Goal: Task Accomplishment & Management: Manage account settings

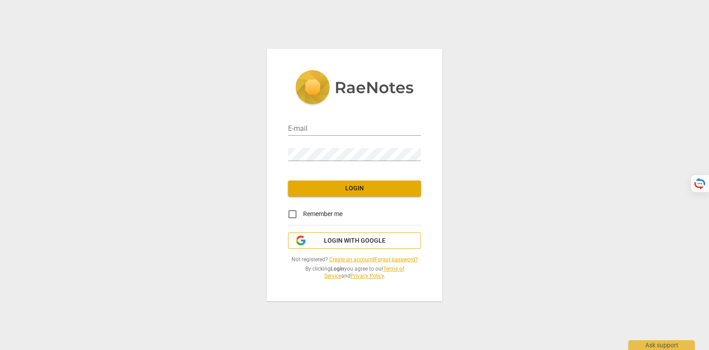
type input "[PERSON_NAME][EMAIL_ADDRESS][DOMAIN_NAME]"
click at [350, 237] on span "Login with Google" at bounding box center [355, 240] width 62 height 9
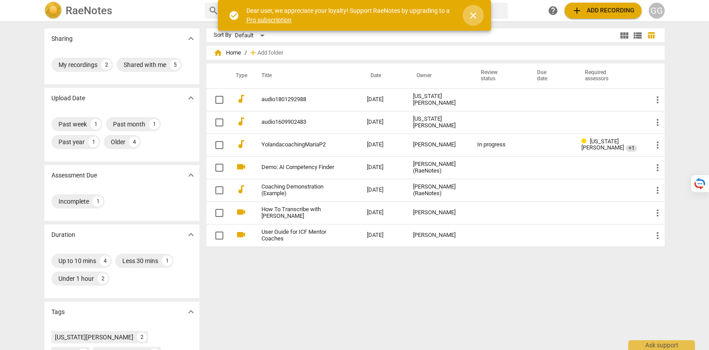
click at [482, 12] on span "close" at bounding box center [473, 15] width 21 height 11
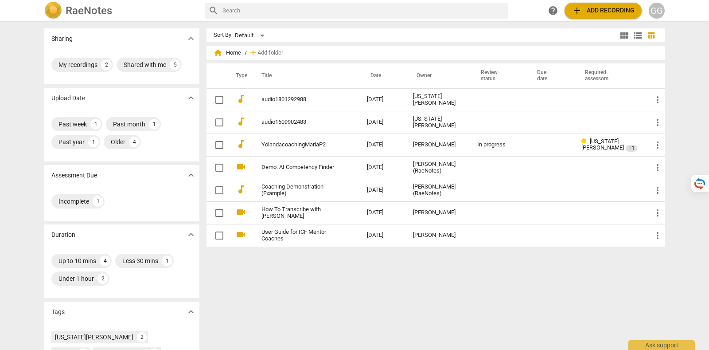
click at [666, 10] on div "RaeNotes search help add Add recording GG" at bounding box center [354, 11] width 635 height 18
click at [663, 8] on div "GG" at bounding box center [657, 11] width 16 height 16
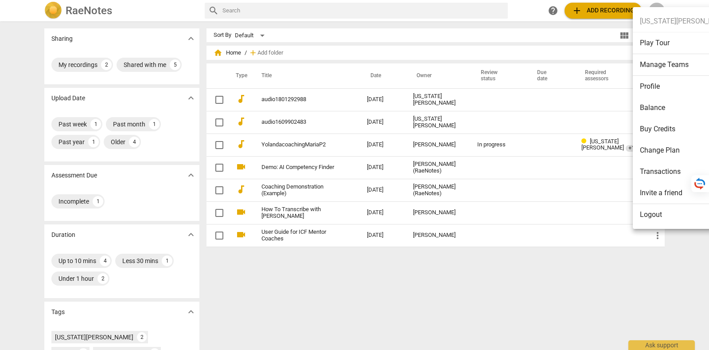
click at [667, 173] on li "Transactions" at bounding box center [685, 171] width 104 height 21
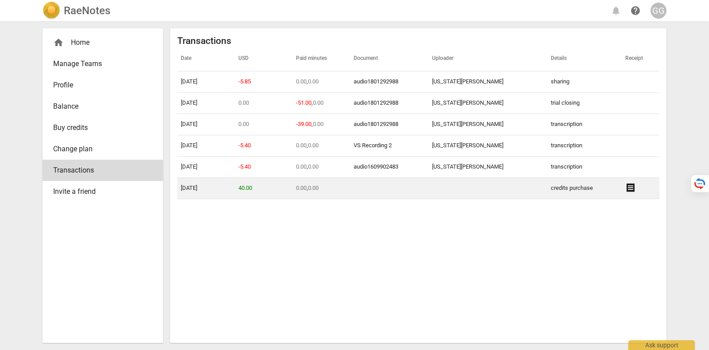
click at [626, 188] on span "receipt" at bounding box center [631, 187] width 11 height 11
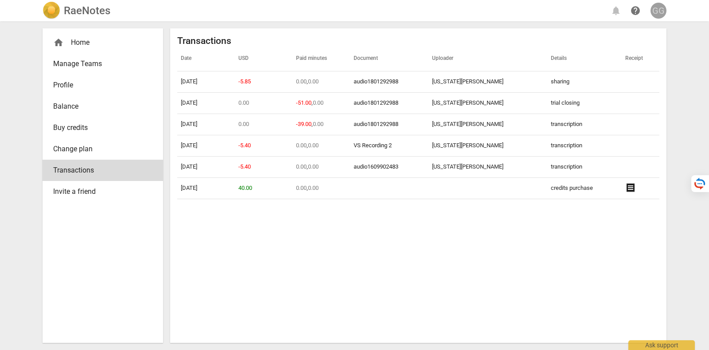
click at [654, 10] on div "GG" at bounding box center [659, 11] width 16 height 16
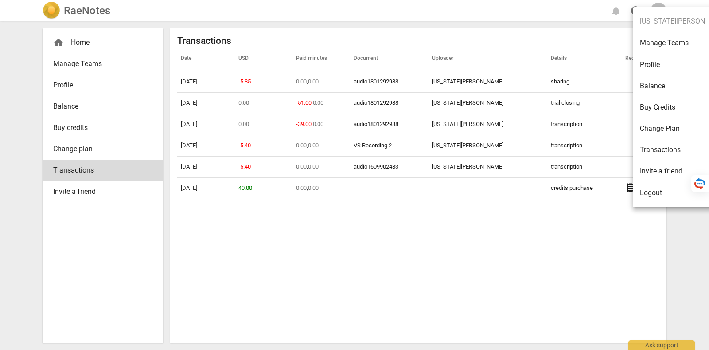
click at [653, 194] on li "Logout" at bounding box center [685, 192] width 104 height 21
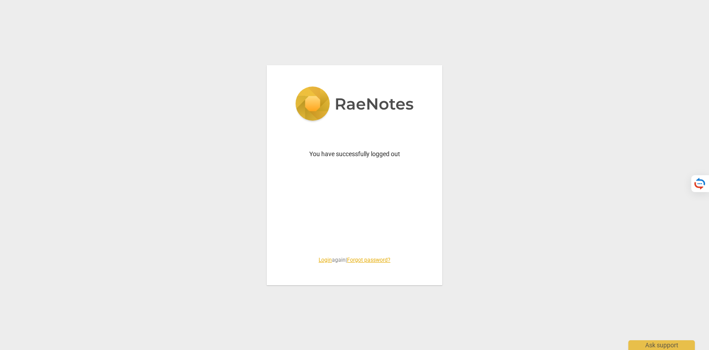
click at [326, 261] on link "Login" at bounding box center [325, 260] width 13 height 6
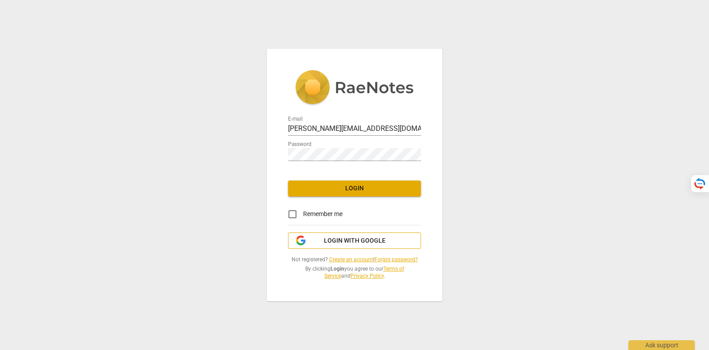
click at [332, 240] on span "Login with Google" at bounding box center [355, 240] width 62 height 9
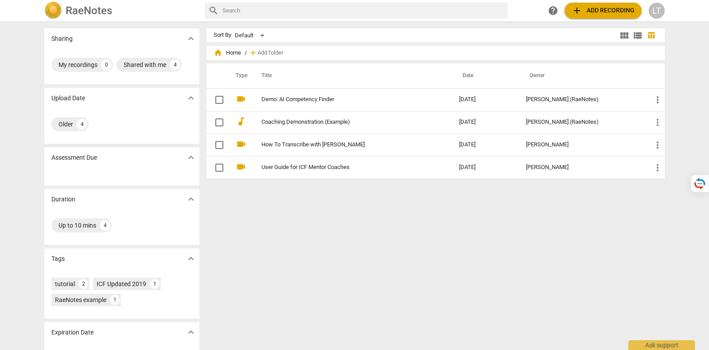
click at [663, 9] on div "LT" at bounding box center [657, 11] width 16 height 16
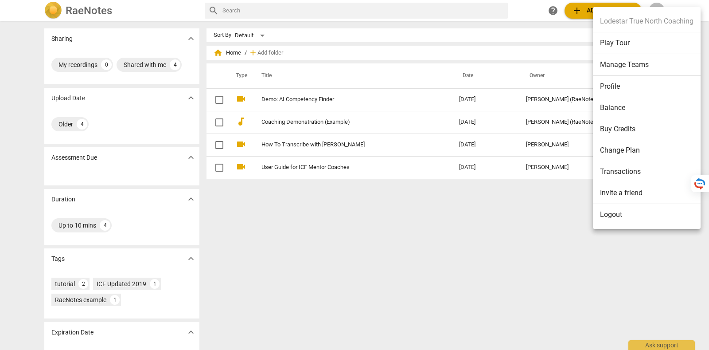
click at [627, 84] on li "Profile" at bounding box center [647, 86] width 108 height 21
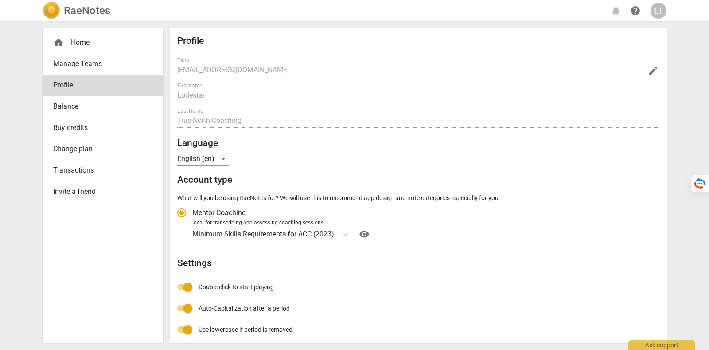
radio input "false"
click at [89, 148] on span "Change plan" at bounding box center [99, 149] width 92 height 11
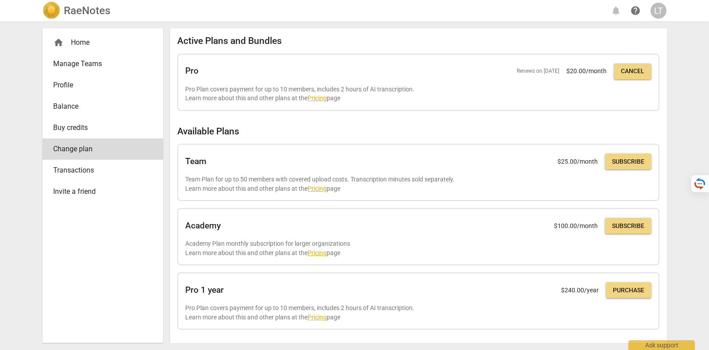
click at [114, 58] on link "Manage Teams" at bounding box center [103, 63] width 121 height 21
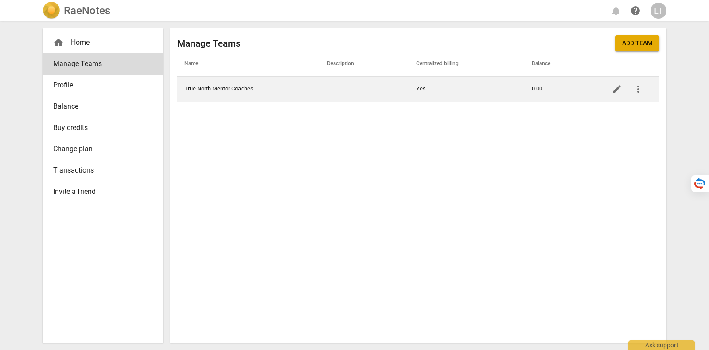
click at [276, 88] on td "True North Mentor Coaches" at bounding box center [248, 88] width 143 height 25
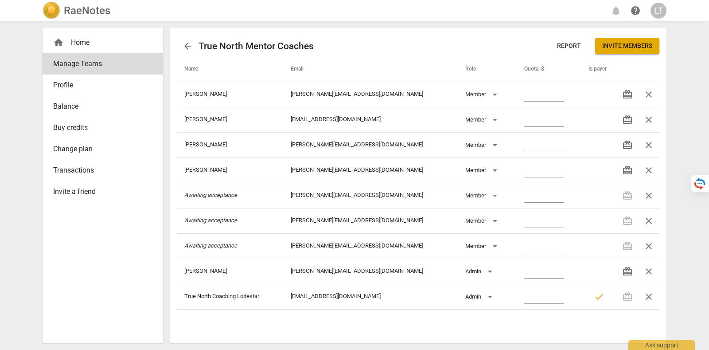
click at [59, 156] on link "Change plan" at bounding box center [103, 148] width 121 height 21
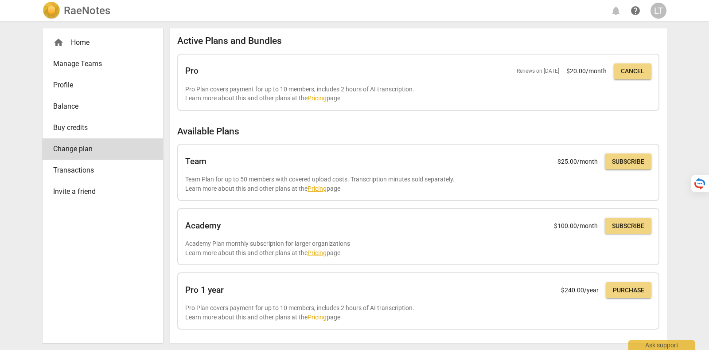
click at [98, 86] on span "Profile" at bounding box center [99, 85] width 92 height 11
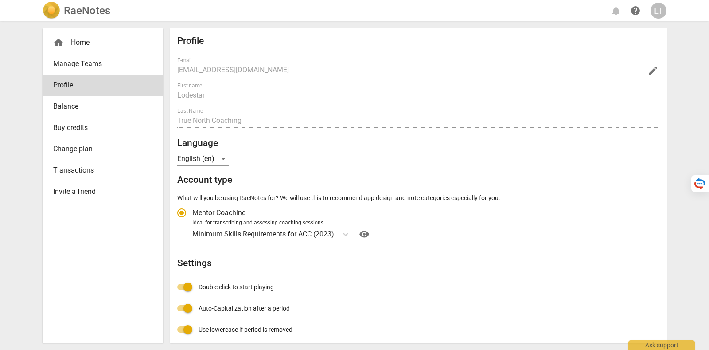
radio input "false"
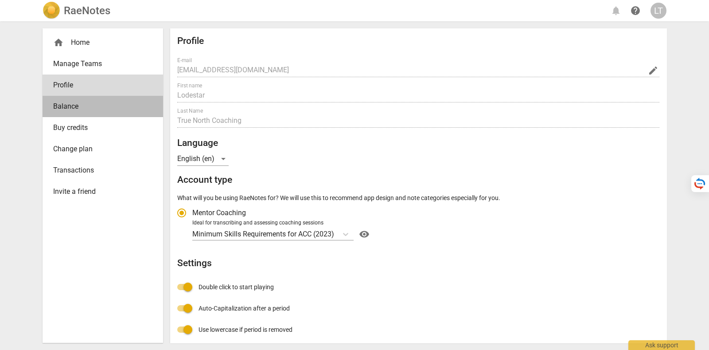
click at [101, 103] on span "Balance" at bounding box center [99, 106] width 92 height 11
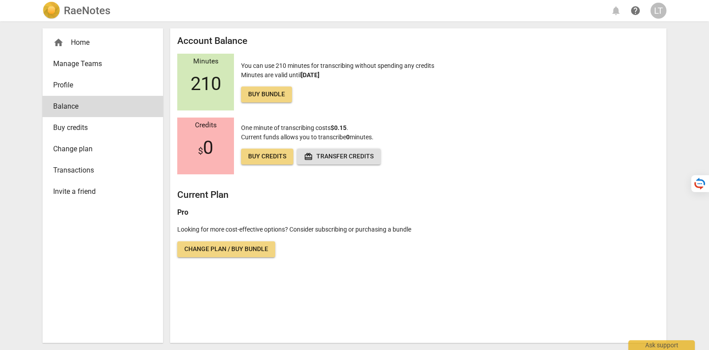
click at [104, 127] on span "Buy credits" at bounding box center [99, 127] width 92 height 11
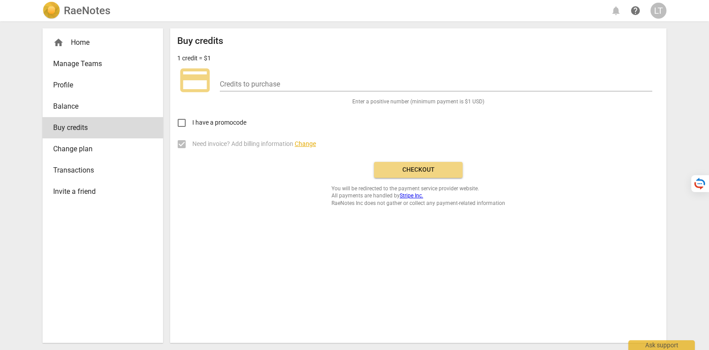
click at [110, 54] on link "Manage Teams" at bounding box center [103, 63] width 121 height 21
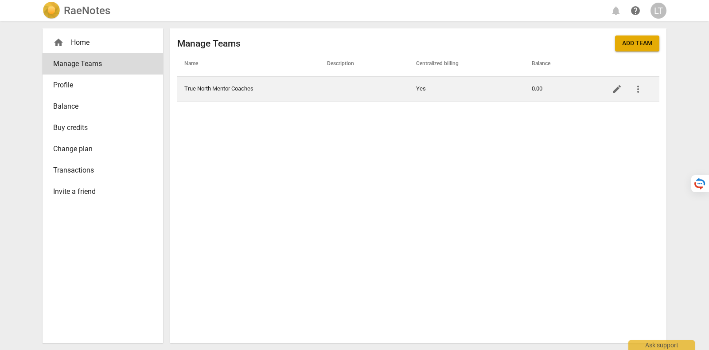
click at [254, 90] on td "True North Mentor Coaches" at bounding box center [248, 88] width 143 height 25
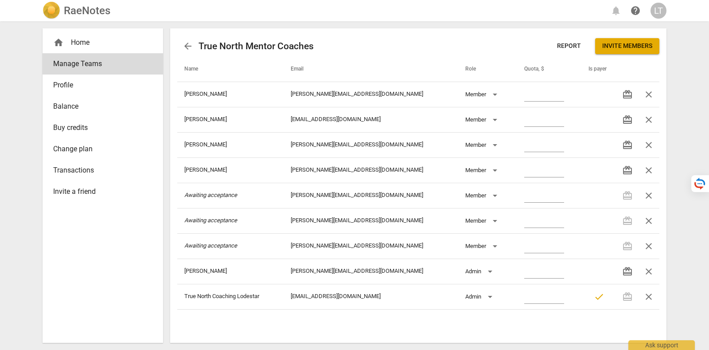
click at [99, 39] on div "home Home" at bounding box center [99, 42] width 92 height 11
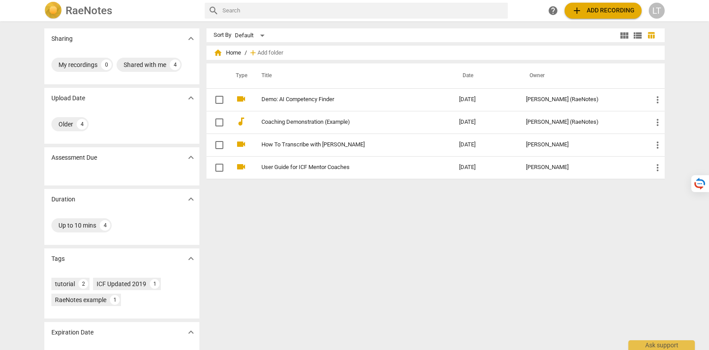
click at [663, 7] on div "LT" at bounding box center [657, 11] width 16 height 16
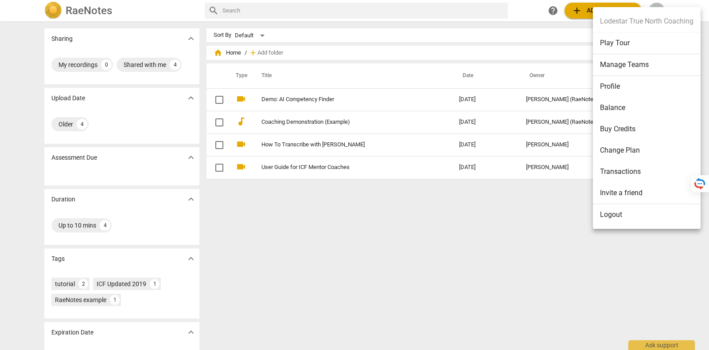
click at [639, 107] on li "Balance" at bounding box center [647, 107] width 108 height 21
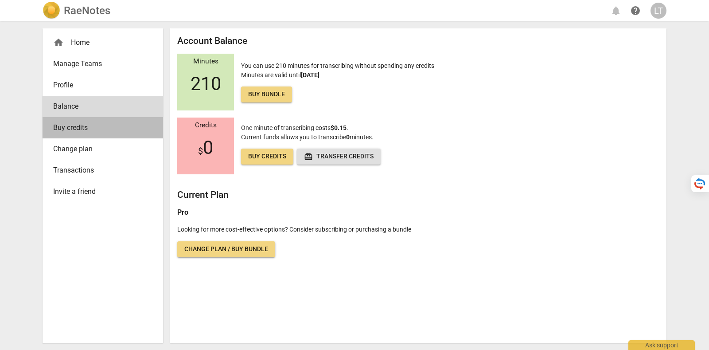
click at [126, 125] on span "Buy credits" at bounding box center [99, 127] width 92 height 11
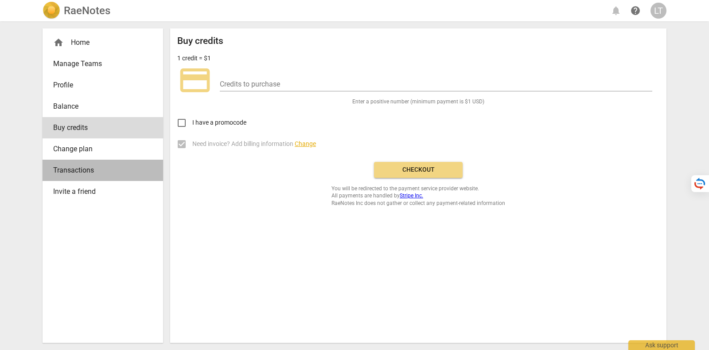
click at [127, 167] on span "Transactions" at bounding box center [99, 170] width 92 height 11
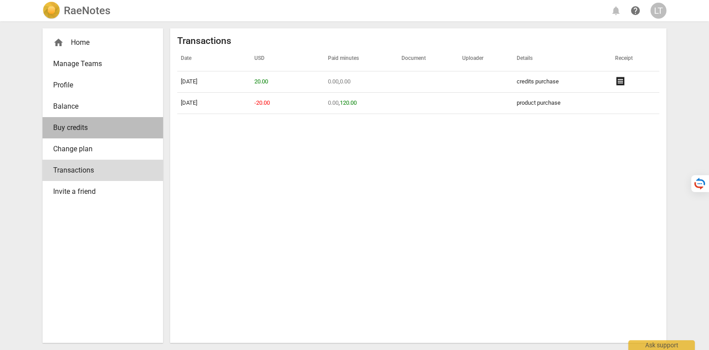
click at [126, 125] on span "Buy credits" at bounding box center [99, 127] width 92 height 11
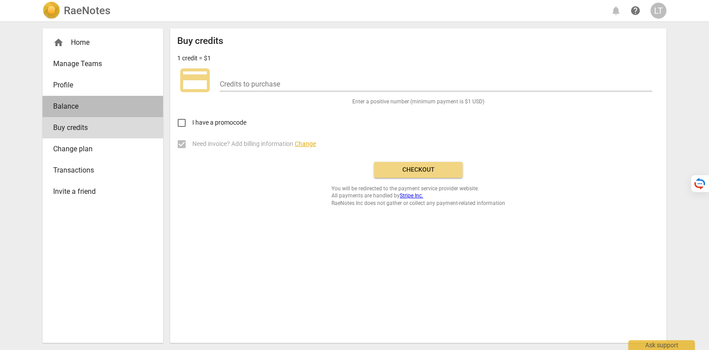
click at [124, 102] on span "Balance" at bounding box center [99, 106] width 92 height 11
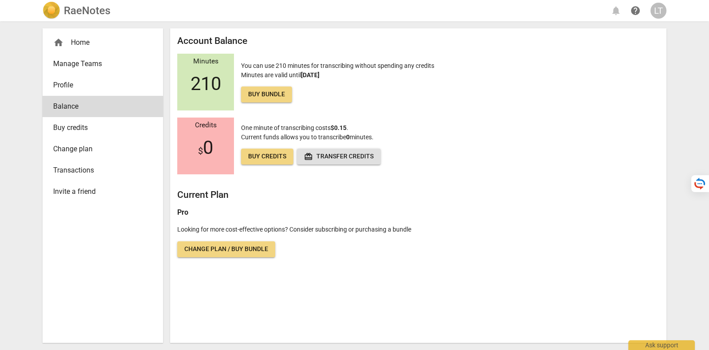
click at [124, 82] on span "Profile" at bounding box center [99, 85] width 92 height 11
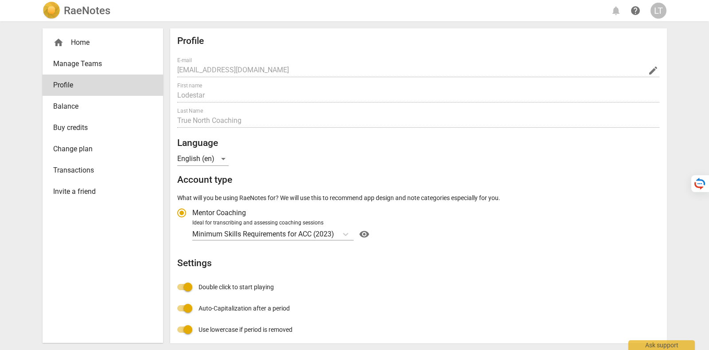
radio input "false"
click at [350, 228] on div "Account type" at bounding box center [346, 233] width 16 height 13
click at [0, 0] on input "Ideal for transcribing and assessing coaching sessions Minimum Skills Requireme…" at bounding box center [0, 0] width 0 height 0
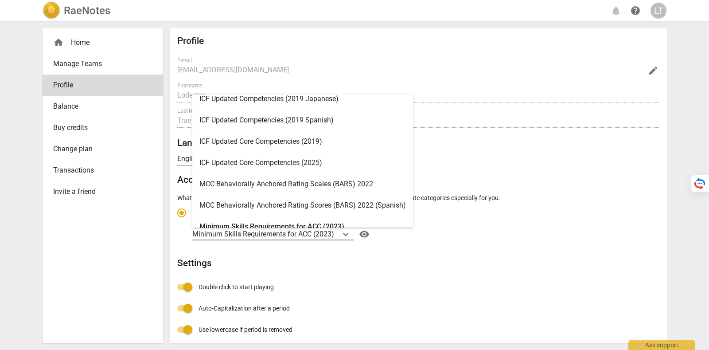
scroll to position [275, 0]
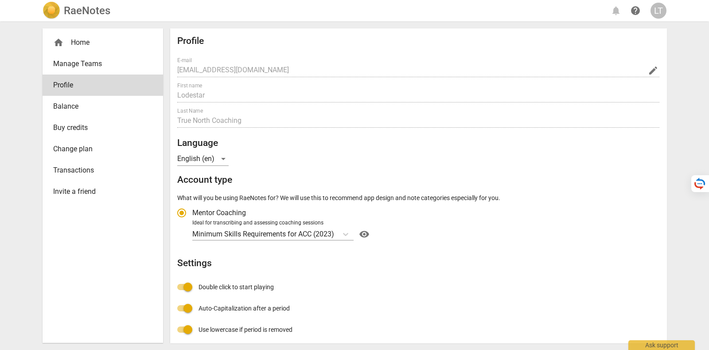
click at [531, 240] on div "Minimum Skills Requirements for ACC (2023) visibility" at bounding box center [424, 234] width 465 height 14
click at [0, 0] on input "Ideal for transcribing and assessing coaching sessions Minimum Skills Requireme…" at bounding box center [0, 0] width 0 height 0
